Goal: Information Seeking & Learning: Learn about a topic

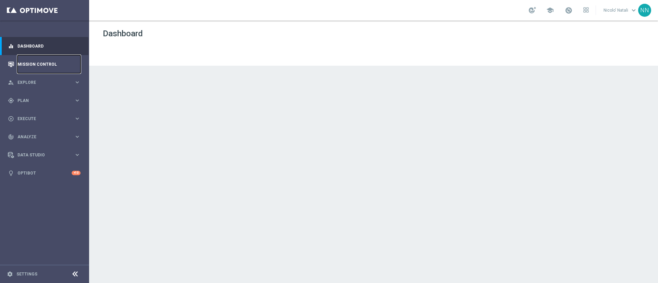
click at [37, 66] on link "Mission Control" at bounding box center [48, 64] width 63 height 18
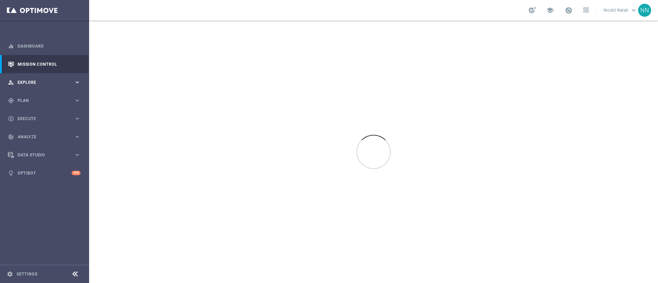
click at [32, 79] on div "person_search Explore" at bounding box center [41, 82] width 66 height 6
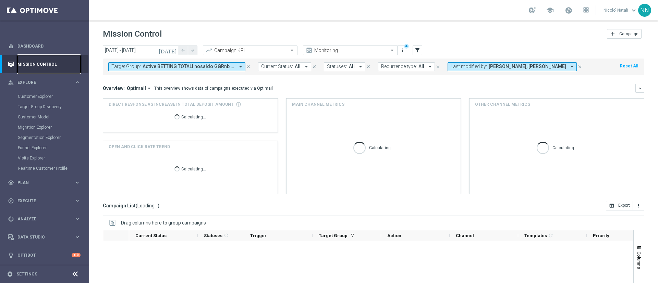
click at [32, 61] on link "Mission Control" at bounding box center [48, 64] width 63 height 18
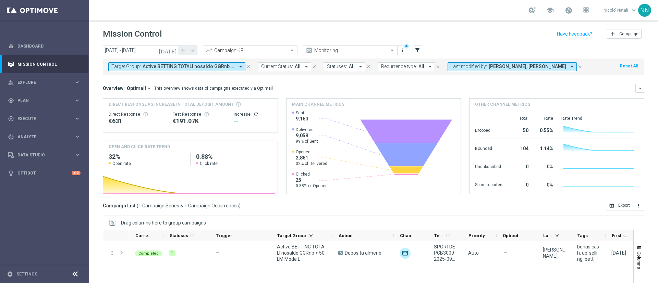
click at [246, 66] on icon "close" at bounding box center [248, 66] width 5 height 5
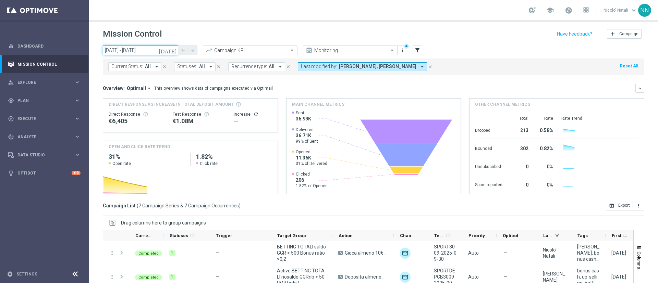
click at [163, 50] on input "[DATE] - [DATE]" at bounding box center [140, 51] width 75 height 10
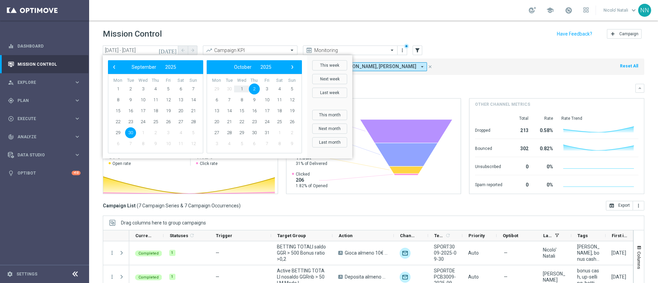
click at [173, 50] on icon "[DATE]" at bounding box center [168, 50] width 19 height 6
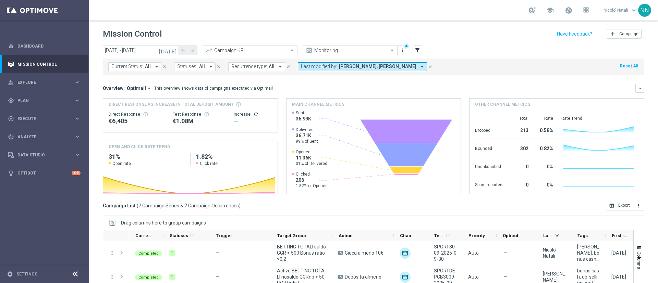
click at [173, 50] on icon "[DATE]" at bounding box center [168, 50] width 19 height 6
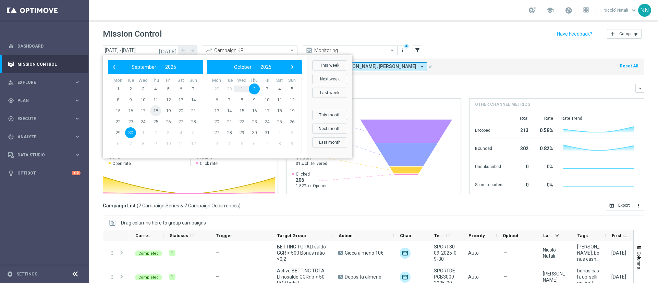
click at [155, 108] on span "18" at bounding box center [155, 111] width 11 height 11
click at [192, 111] on span "21" at bounding box center [193, 111] width 11 height 11
type input "[DATE] - [DATE]"
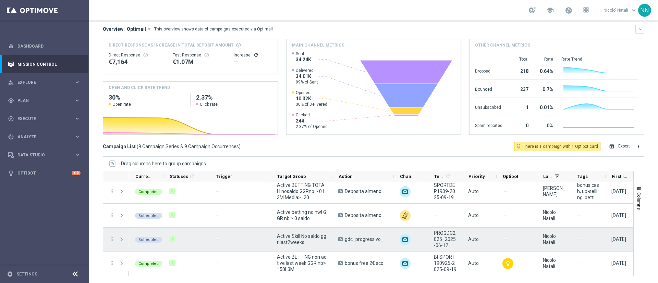
scroll to position [113, 0]
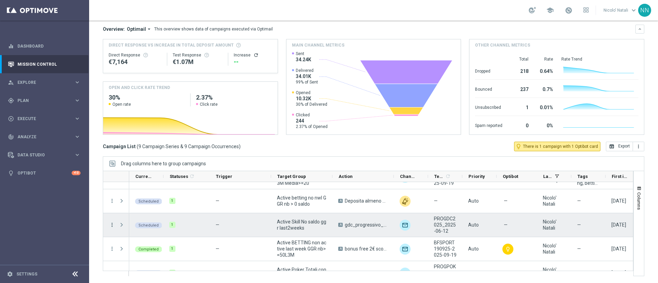
click at [112, 188] on icon "more_vert" at bounding box center [112, 225] width 6 height 6
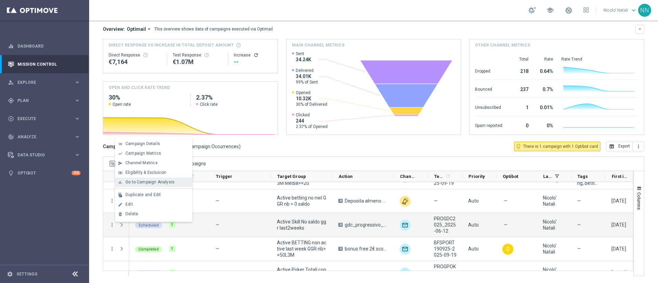
click at [140, 184] on span "Go to Campaign Analysis" at bounding box center [149, 182] width 49 height 5
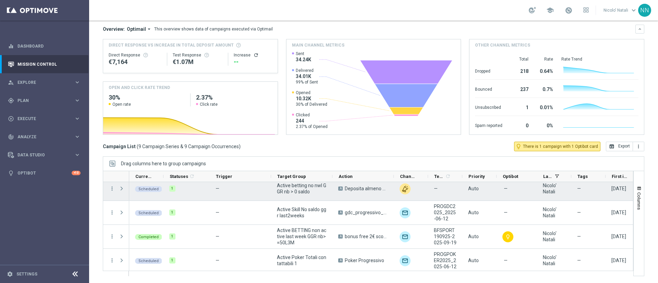
scroll to position [127, 0]
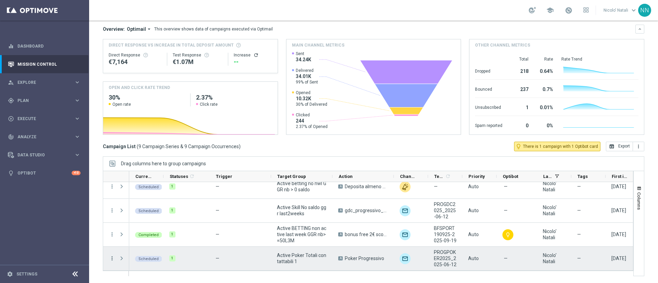
click at [113, 188] on icon "more_vert" at bounding box center [112, 259] width 6 height 6
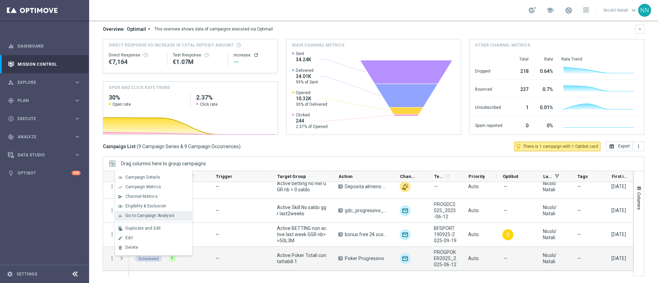
click at [140, 188] on span "Go to Campaign Analysis" at bounding box center [149, 215] width 49 height 5
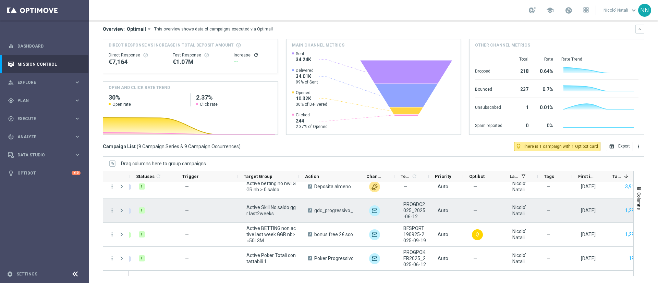
scroll to position [0, 39]
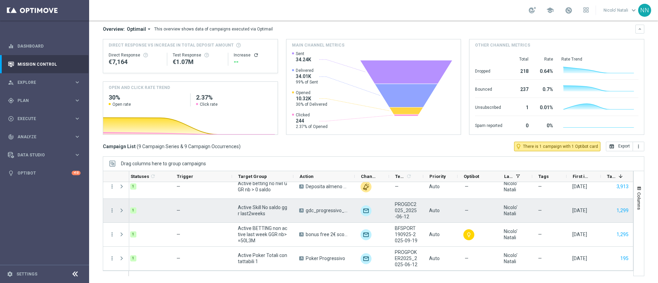
click at [334, 188] on span "gdc_progressivo_ricarica50%_fino50€" at bounding box center [327, 211] width 43 height 6
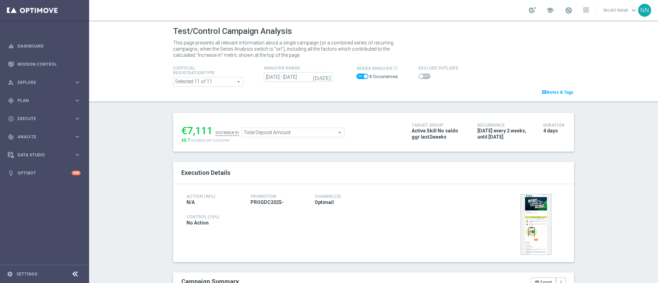
click at [356, 77] on span at bounding box center [362, 76] width 12 height 5
click at [356, 77] on input "checkbox" at bounding box center [362, 76] width 12 height 5
click at [291, 78] on icon "[DATE]" at bounding box center [291, 76] width 20 height 8
click at [357, 75] on span at bounding box center [359, 76] width 4 height 4
click at [356, 75] on input "checkbox" at bounding box center [362, 76] width 12 height 5
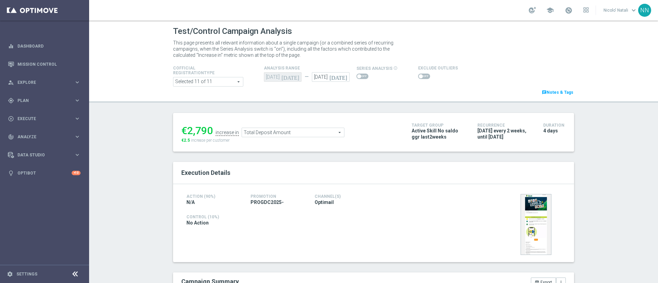
checkbox input "true"
click at [273, 76] on input "26 Jun 2025 - 02 Oct 2025" at bounding box center [298, 77] width 69 height 10
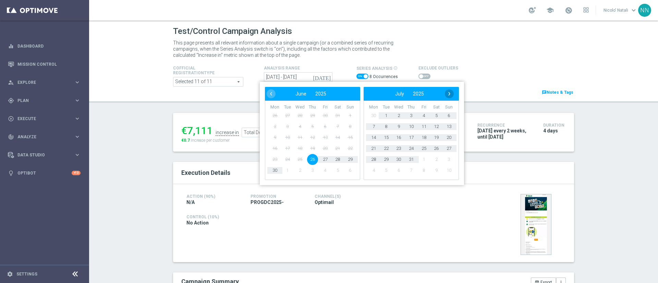
click at [445, 95] on span "›" at bounding box center [449, 93] width 9 height 9
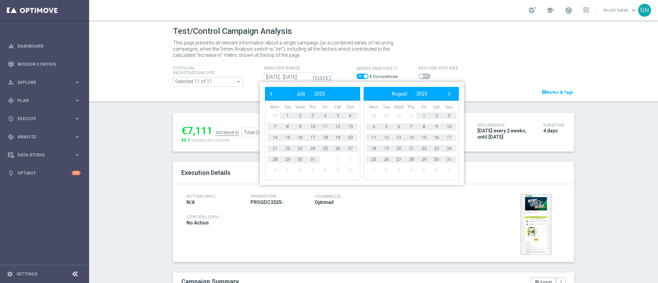
click at [445, 95] on span "›" at bounding box center [449, 93] width 9 height 9
click at [410, 138] on span "18" at bounding box center [411, 137] width 11 height 11
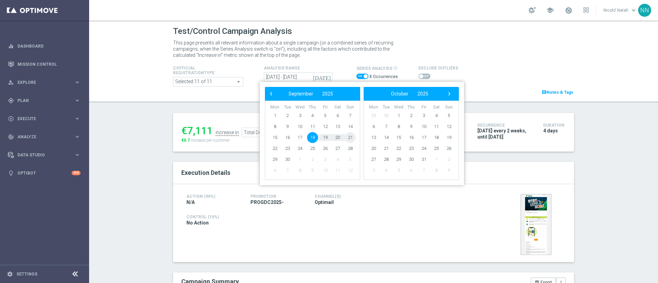
click at [349, 138] on span "21" at bounding box center [350, 137] width 11 height 11
type input "[DATE] - [DATE]"
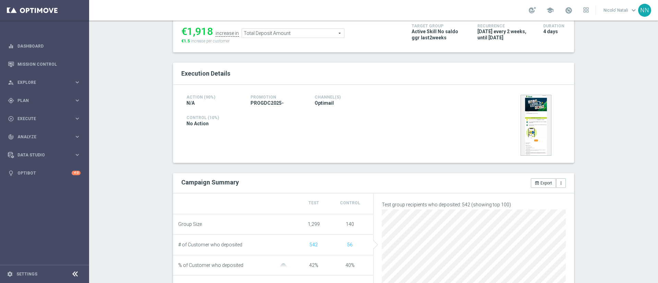
scroll to position [20, 0]
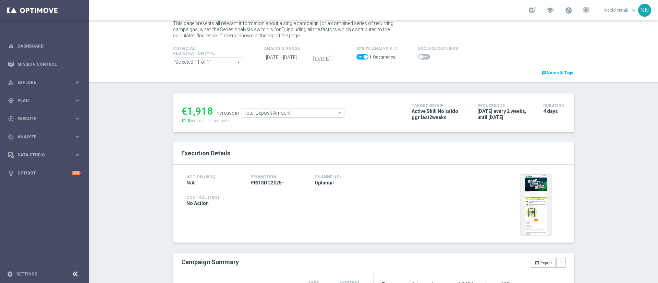
click at [358, 58] on span at bounding box center [362, 56] width 12 height 5
click at [358, 58] on input "checkbox" at bounding box center [362, 56] width 12 height 5
click at [340, 57] on icon "[DATE]" at bounding box center [339, 57] width 20 height 8
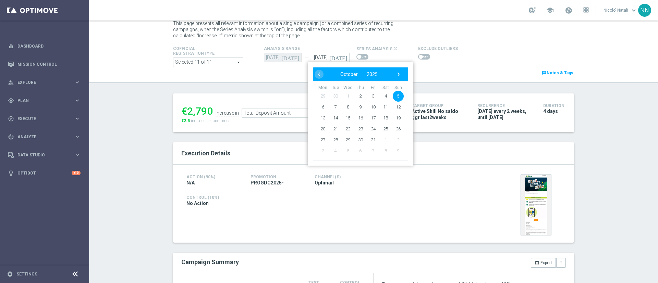
click at [359, 51] on div "series analysis info_outline" at bounding box center [376, 53] width 41 height 16
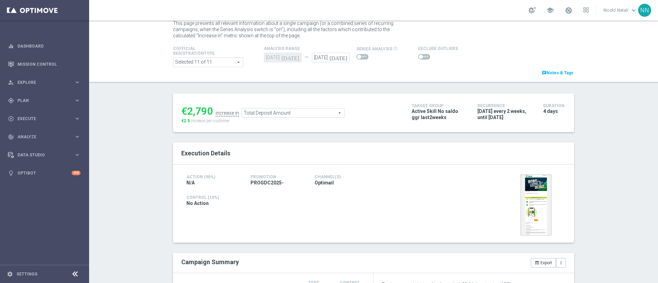
click at [357, 58] on span at bounding box center [362, 56] width 12 height 5
click at [357, 58] on input "checkbox" at bounding box center [362, 56] width 12 height 5
checkbox input "true"
click at [324, 57] on icon "[DATE]" at bounding box center [322, 57] width 19 height 6
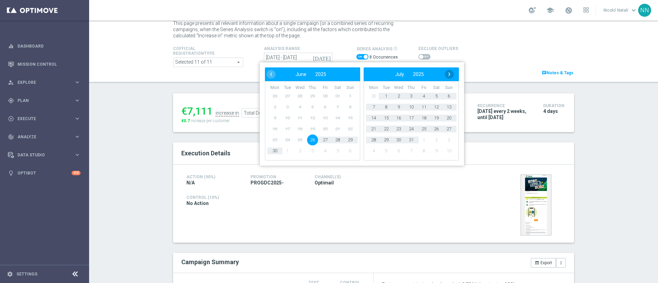
click at [449, 71] on span "›" at bounding box center [449, 74] width 9 height 9
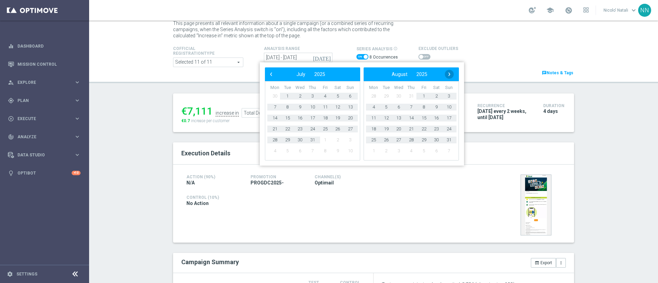
click at [450, 72] on span "›" at bounding box center [449, 74] width 9 height 9
click at [411, 117] on span "18" at bounding box center [411, 118] width 11 height 11
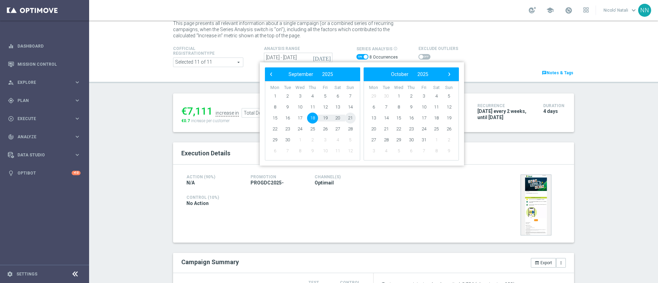
click at [347, 118] on span "21" at bounding box center [350, 118] width 11 height 11
type input "[DATE] - [DATE]"
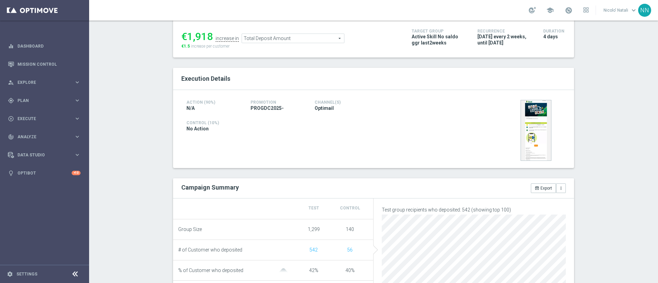
scroll to position [93, 0]
click at [292, 40] on span "Total Deposit Amount" at bounding box center [293, 40] width 102 height 9
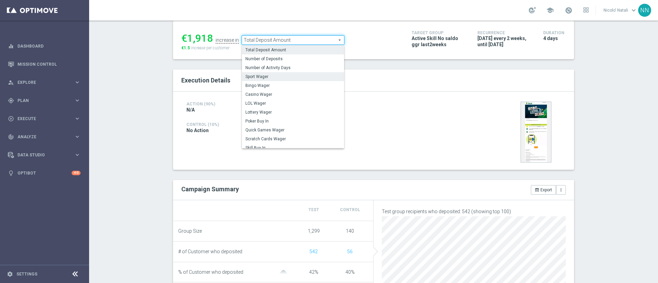
click at [270, 80] on label "Sport Wager" at bounding box center [293, 76] width 102 height 9
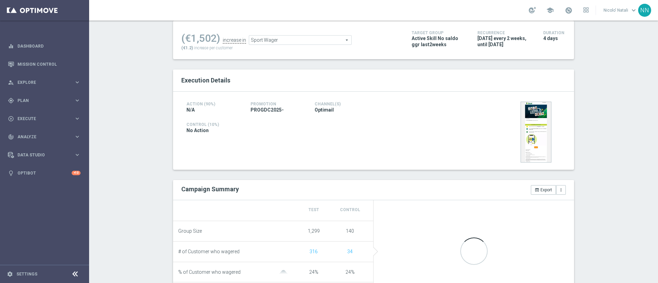
scroll to position [171, 0]
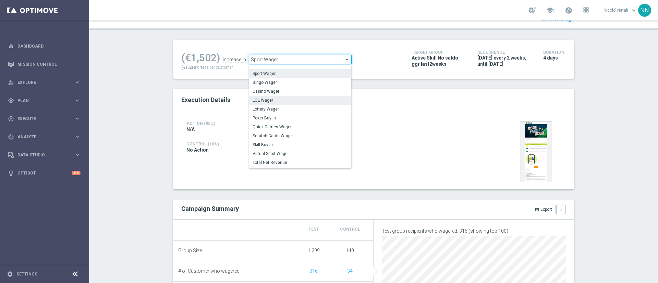
scroll to position [29, 0]
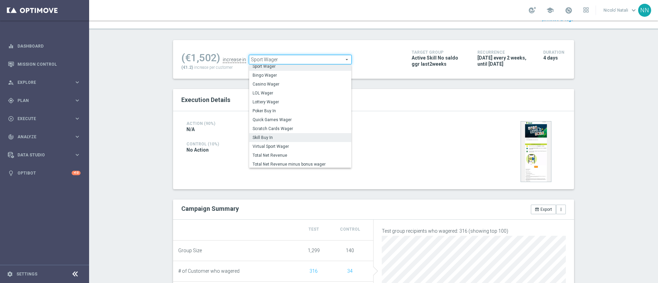
click at [268, 135] on span "Skill Buy In" at bounding box center [300, 137] width 95 height 5
type input "Skill Buy In"
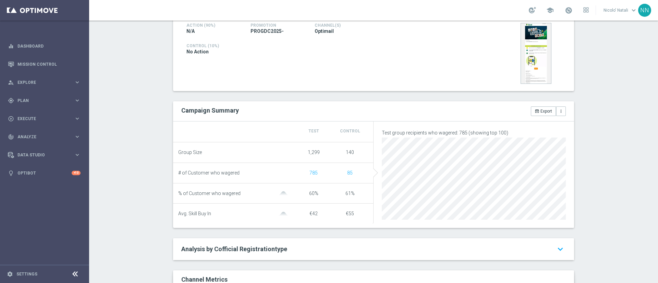
scroll to position [91, 0]
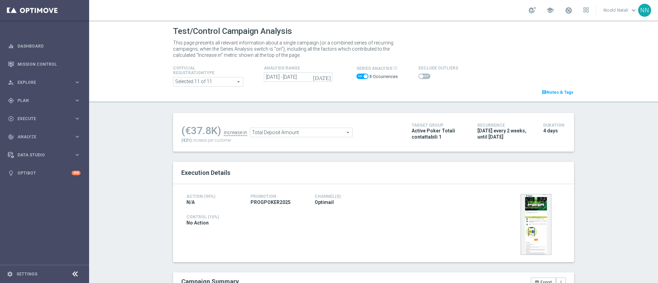
click at [356, 75] on span at bounding box center [362, 76] width 12 height 5
click at [356, 75] on input "checkbox" at bounding box center [362, 76] width 12 height 5
click at [357, 75] on span at bounding box center [359, 76] width 4 height 4
click at [356, 75] on input "checkbox" at bounding box center [362, 76] width 12 height 5
checkbox input "true"
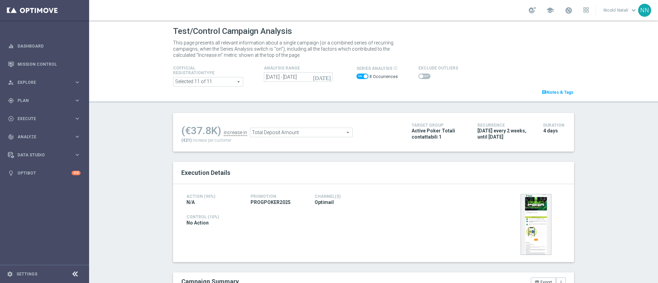
click at [323, 77] on icon "[DATE]" at bounding box center [322, 77] width 19 height 6
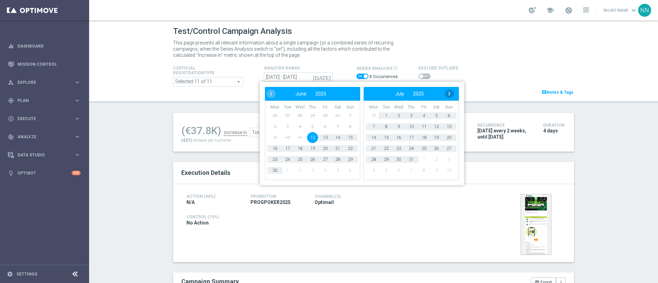
click at [447, 96] on span "›" at bounding box center [449, 93] width 9 height 9
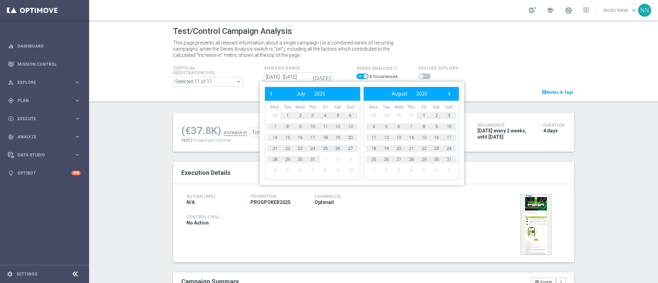
click at [447, 96] on span "›" at bounding box center [449, 93] width 9 height 9
click at [413, 137] on span "18" at bounding box center [411, 137] width 11 height 11
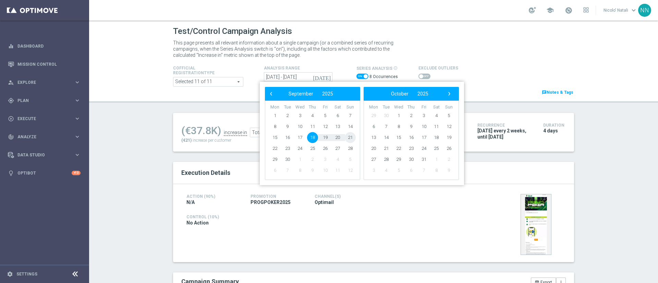
click at [351, 138] on span "21" at bounding box center [350, 137] width 11 height 11
type input "[DATE] - [DATE]"
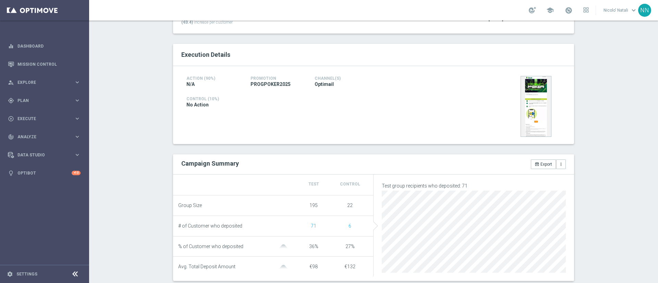
scroll to position [36, 0]
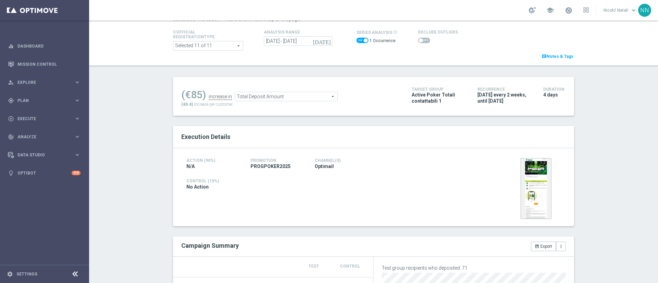
click at [292, 97] on span "Total Deposit Amount" at bounding box center [286, 96] width 102 height 9
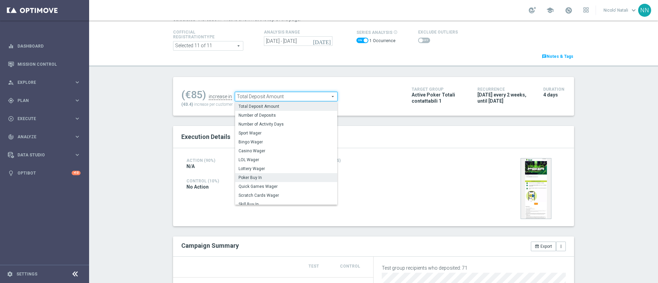
click at [271, 177] on span "Poker Buy In" at bounding box center [285, 177] width 95 height 5
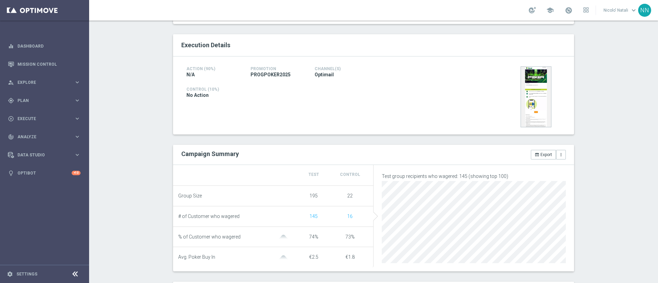
scroll to position [26, 0]
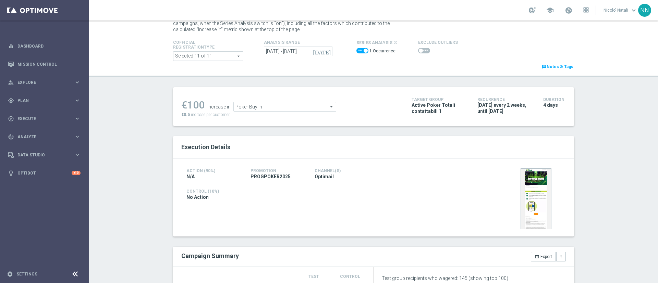
click at [282, 106] on span "Poker Buy In" at bounding box center [285, 106] width 102 height 9
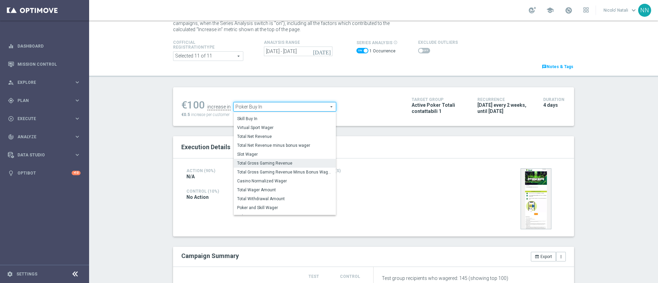
scroll to position [96, 0]
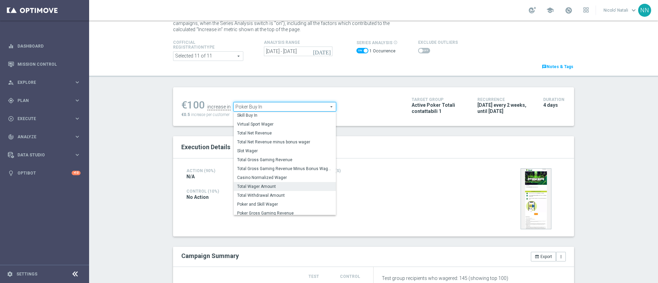
click at [264, 184] on span "Total Wager Amount" at bounding box center [284, 186] width 95 height 5
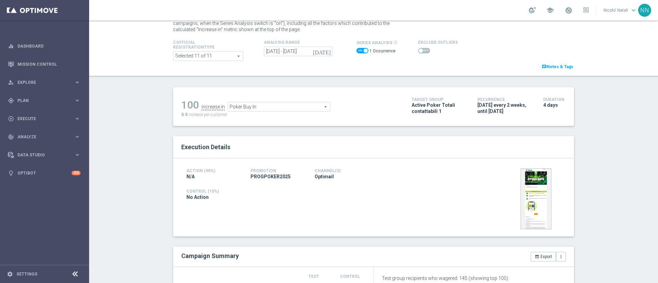
type input "Total Wager Amount"
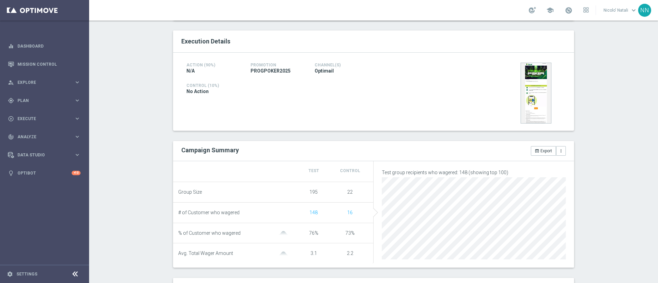
scroll to position [23, 0]
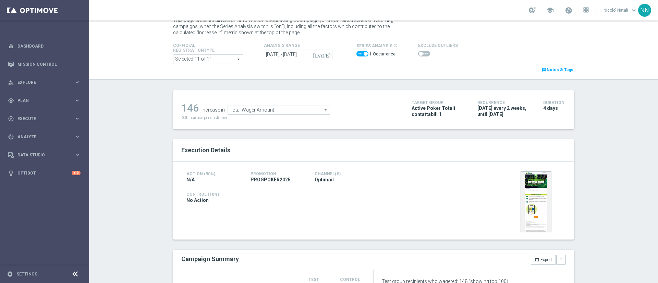
click at [270, 181] on span "PROGPOKER2025" at bounding box center [270, 180] width 40 height 6
copy span "PROGPOKER2025"
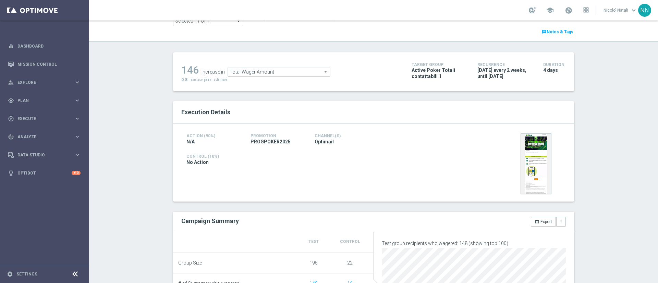
click at [419, 72] on span "Active Poker Totali contattabili 1" at bounding box center [439, 73] width 56 height 12
copy div "Active Poker Totali contattabili 1"
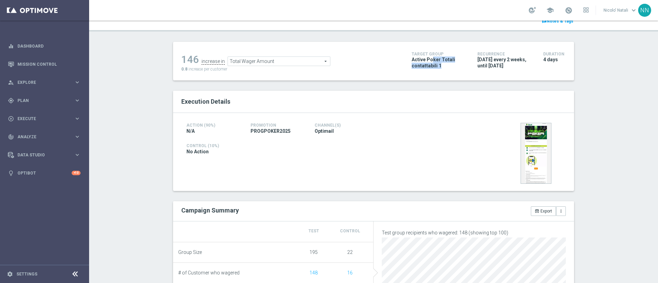
scroll to position [70, 0]
